Goal: Transaction & Acquisition: Purchase product/service

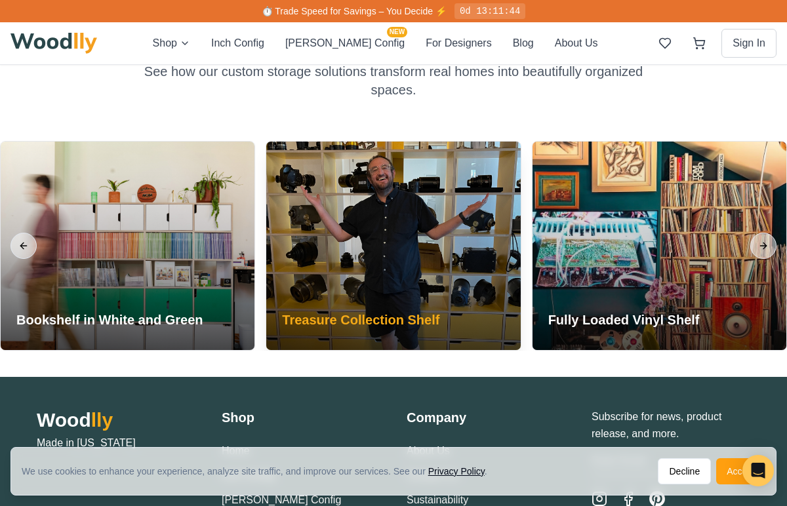
scroll to position [2791, 0]
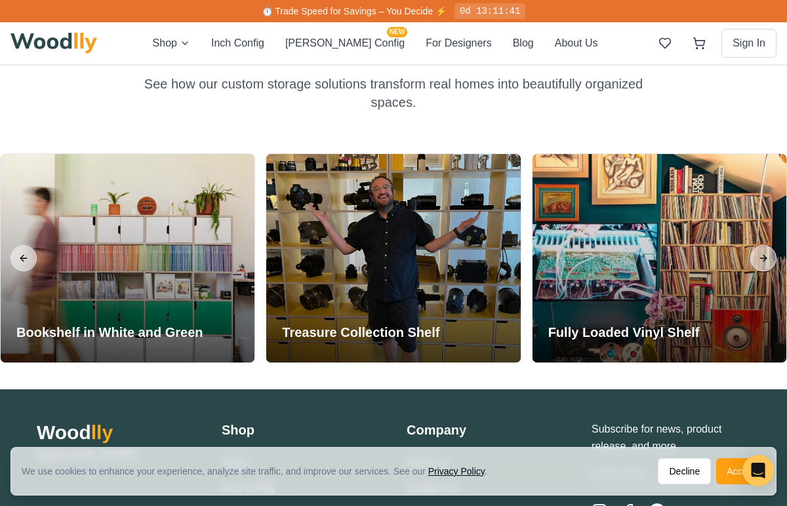
click at [426, 31] on div "Shop Inch Config [PERSON_NAME] Config NEW For Designers Blog About Us Sign In" at bounding box center [393, 43] width 766 height 42
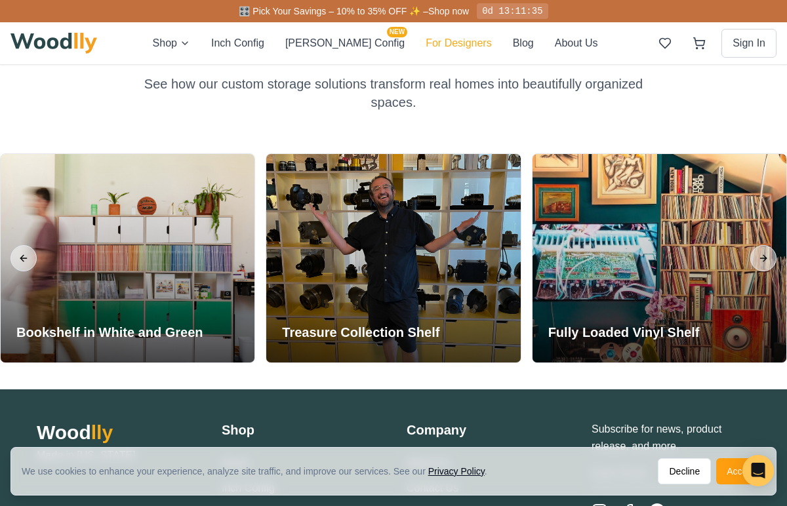
click at [426, 39] on button "For Designers" at bounding box center [459, 43] width 66 height 17
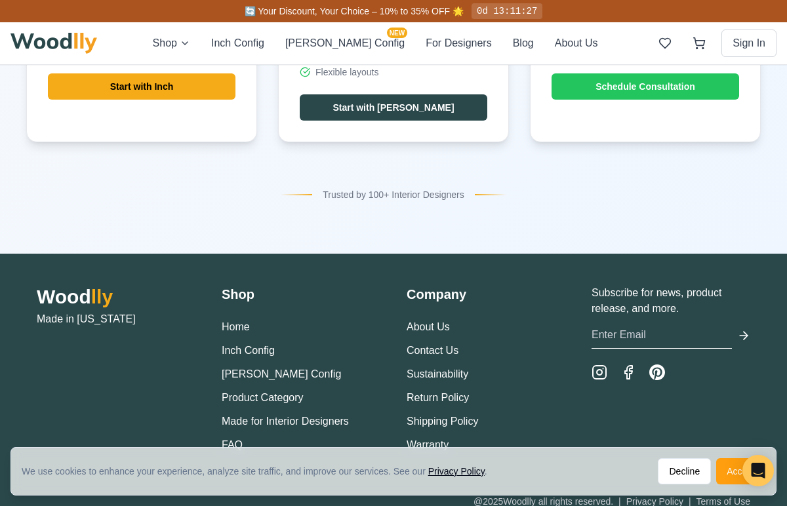
scroll to position [5353, 0]
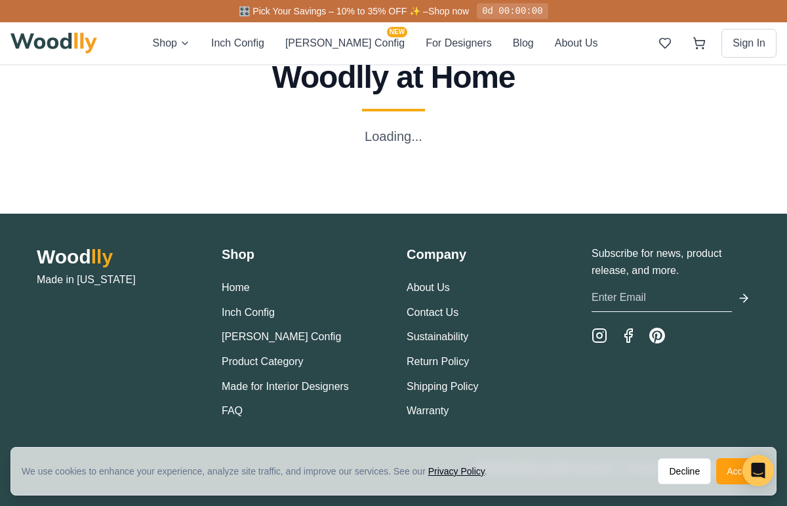
scroll to position [1959, 0]
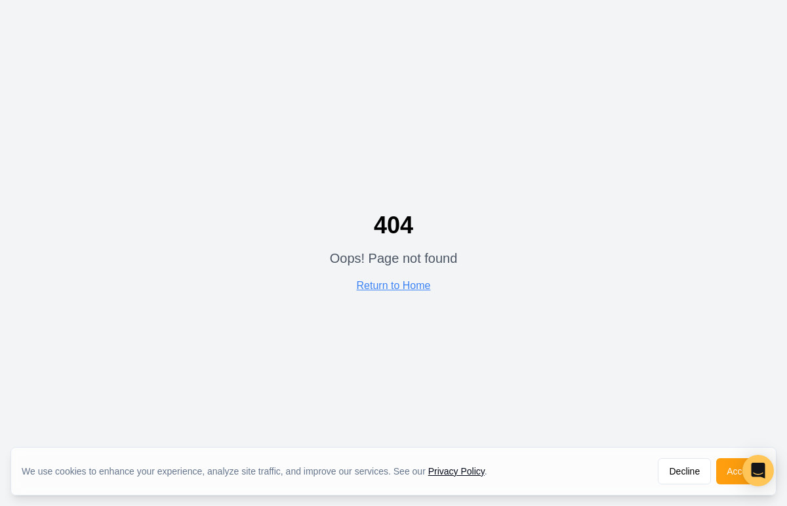
click at [272, 214] on div "404 Oops! Page not found Return to Home" at bounding box center [393, 253] width 787 height 506
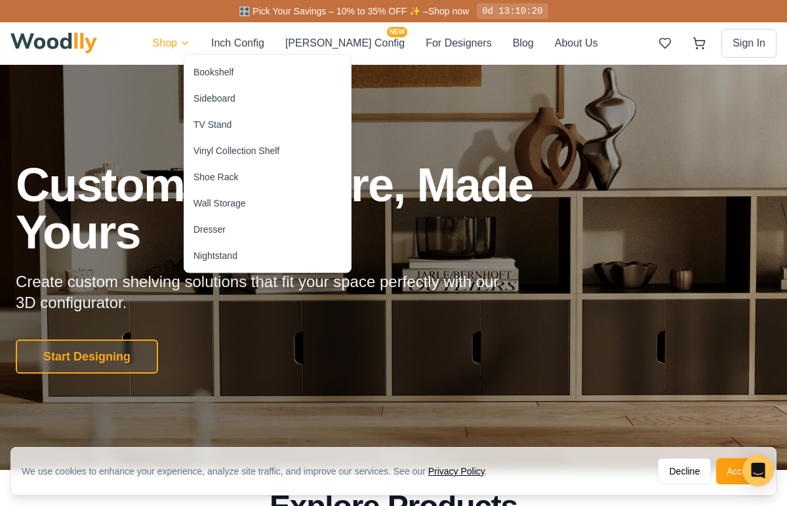
click at [222, 100] on div "Sideboard" at bounding box center [214, 98] width 42 height 13
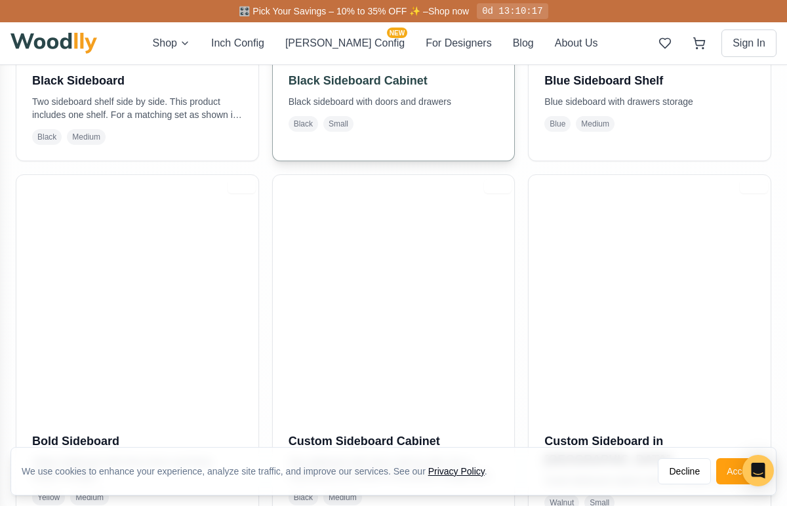
scroll to position [706, 0]
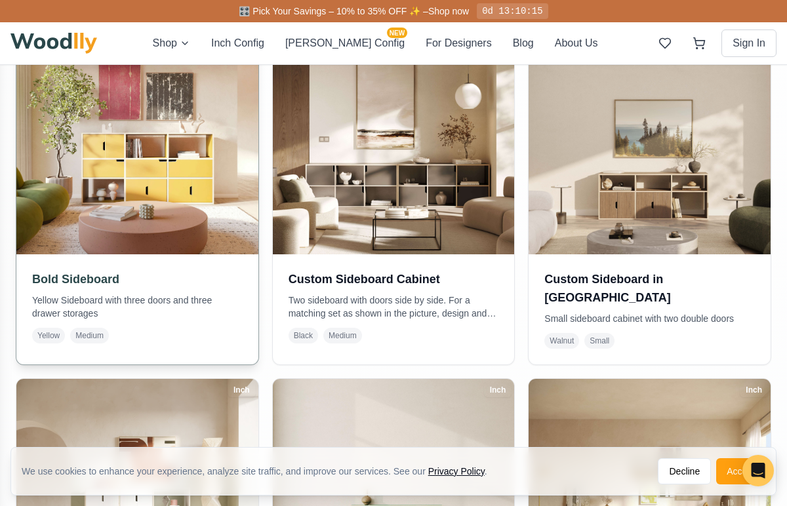
click at [151, 314] on p "Yellow Sideboard with three doors and three drawer storages" at bounding box center [137, 307] width 211 height 26
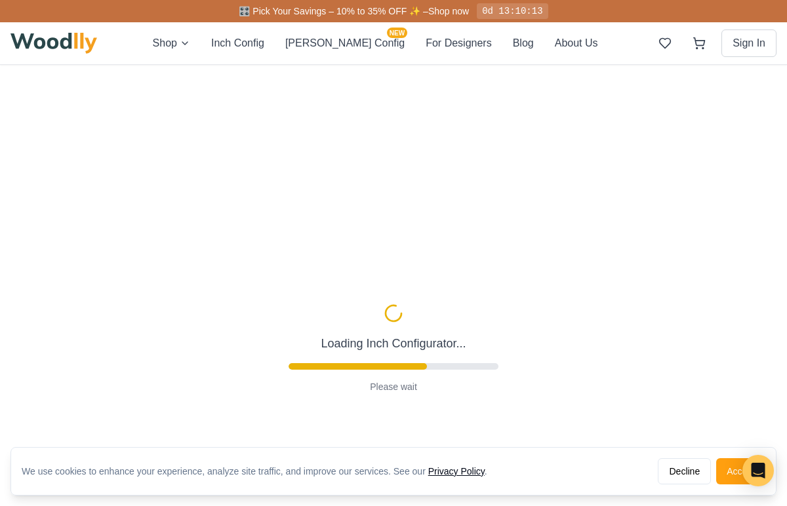
scroll to position [46, 0]
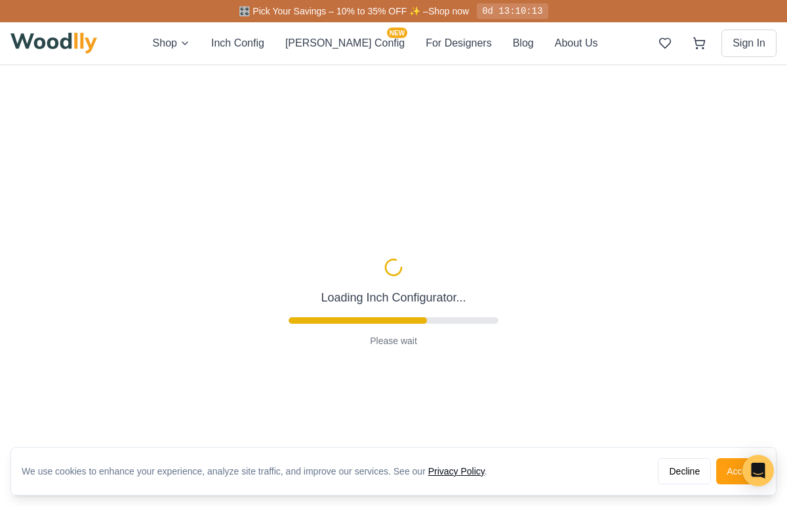
type input "63"
type input "3"
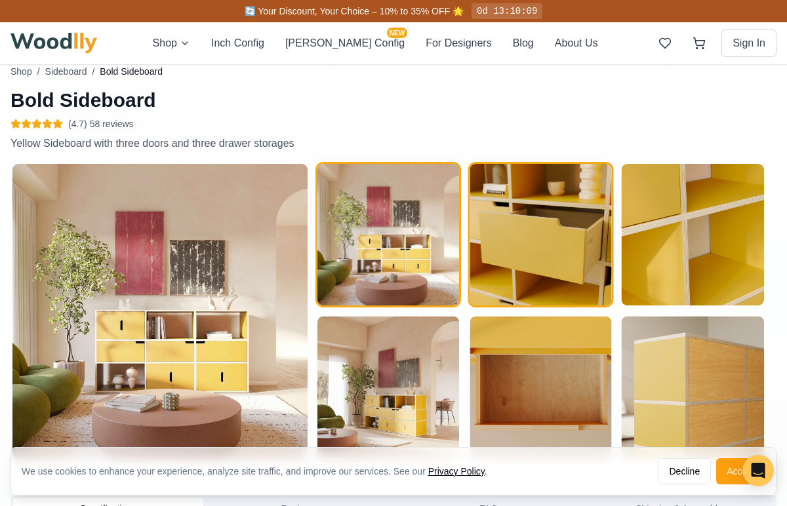
scroll to position [612, 0]
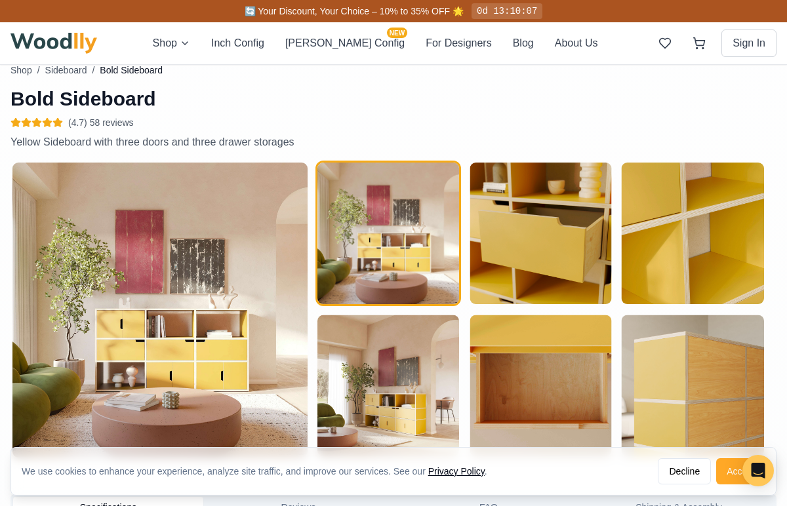
click at [738, 472] on button "Accept" at bounding box center [740, 471] width 49 height 26
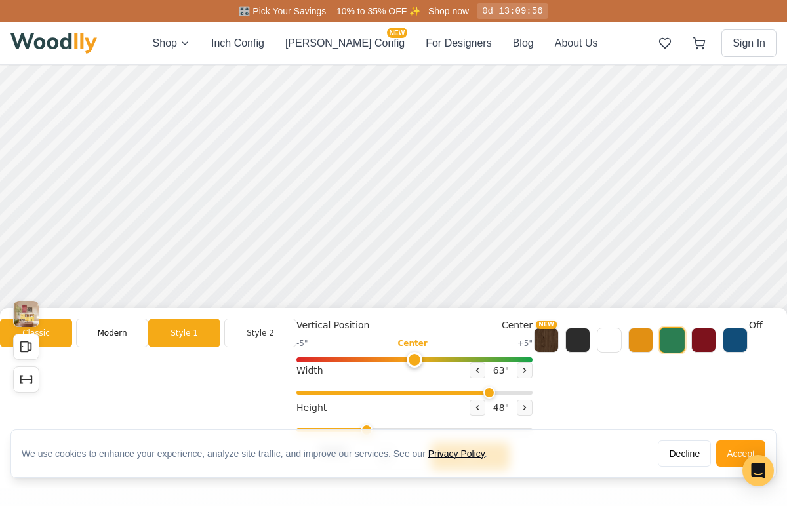
scroll to position [116, 0]
